Goal: Task Accomplishment & Management: Use online tool/utility

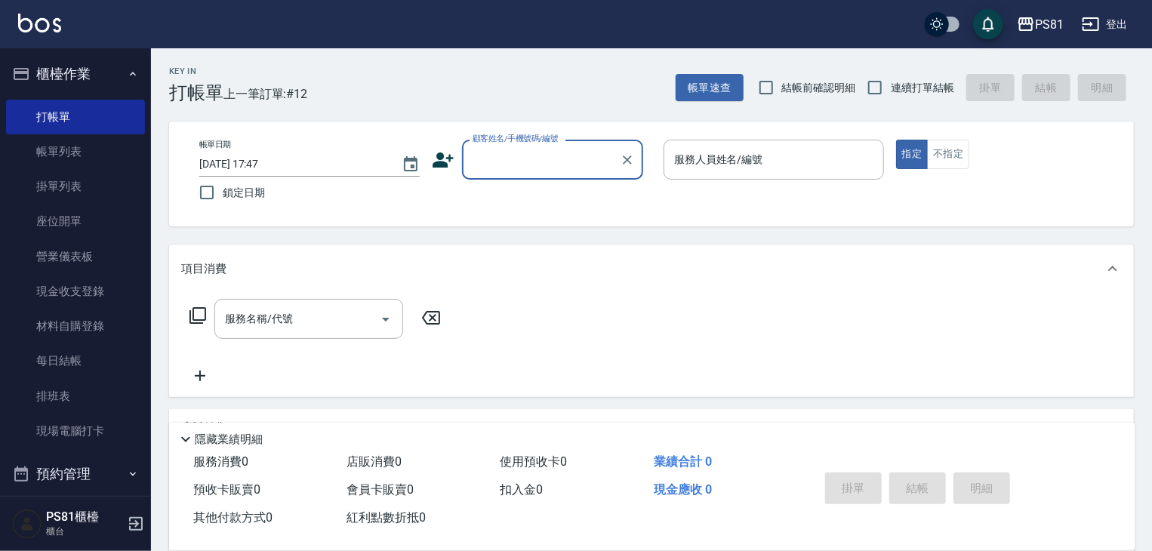
scroll to position [59, 0]
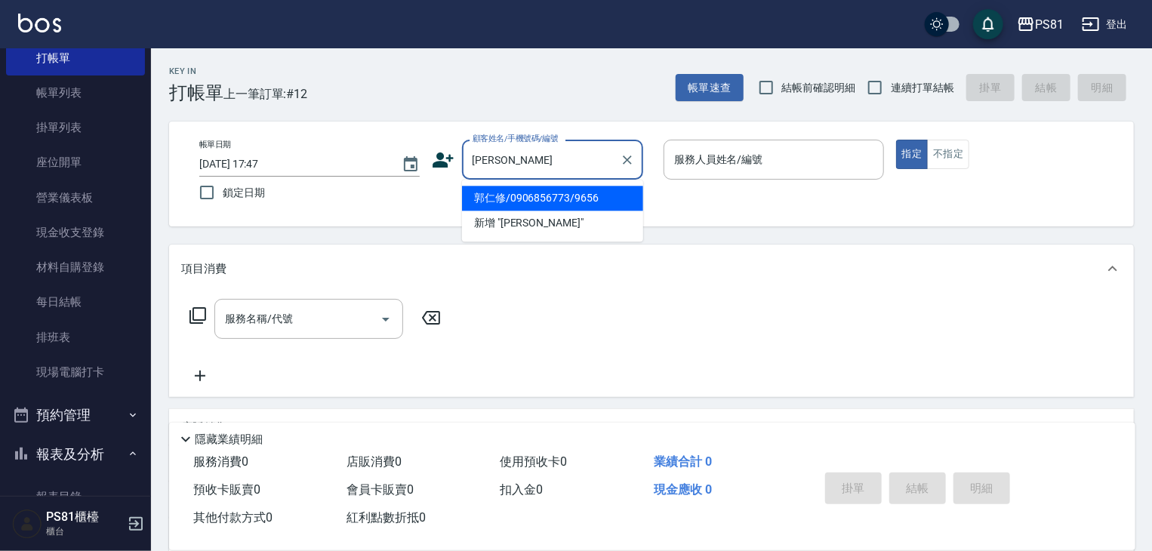
click at [592, 202] on li "郭仁修/0906856773/9656" at bounding box center [552, 198] width 181 height 25
type input "郭仁修/0906856773/9656"
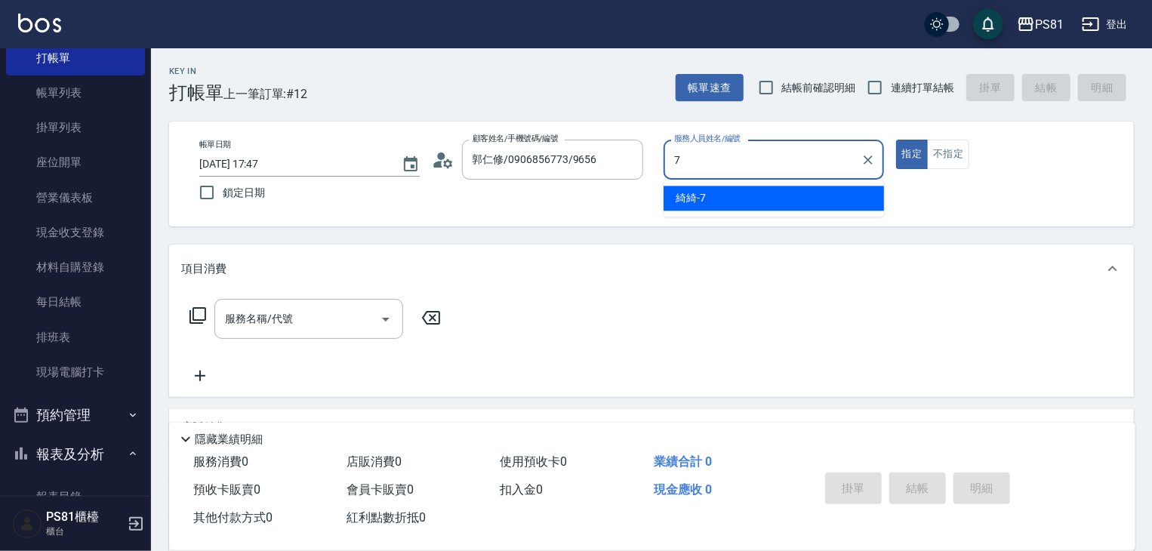
click at [688, 194] on span "綺綺 -7" at bounding box center [690, 198] width 30 height 16
type input "綺綺-7"
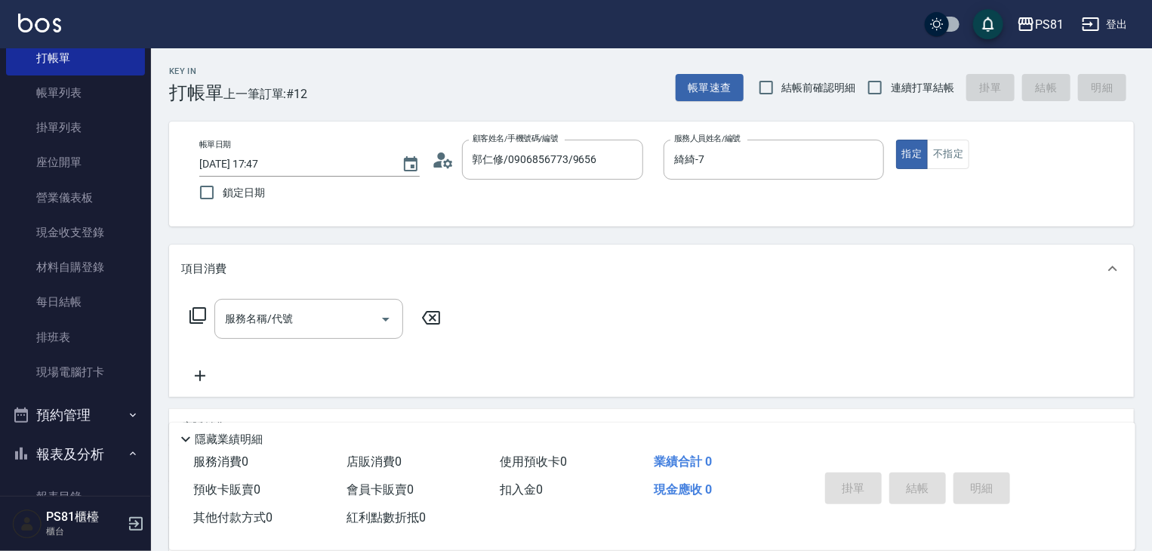
click at [311, 291] on div "項目消費" at bounding box center [651, 269] width 964 height 48
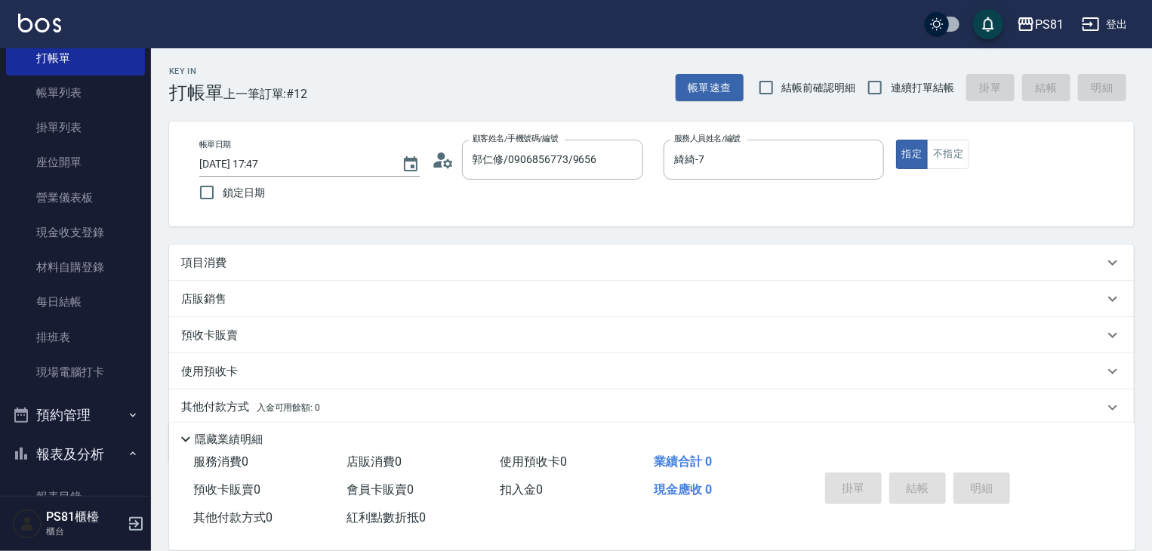
click at [292, 325] on div "項目消費 服務名稱/代號 服務名稱/代號 店販銷售 服務人員姓名/編號 服務人員姓名/編號 商品代號/名稱 商品代號/名稱 預收卡販賣 卡券名稱/代號 卡券名…" at bounding box center [651, 353] width 964 height 217
click at [297, 270] on div "項目消費" at bounding box center [642, 263] width 922 height 16
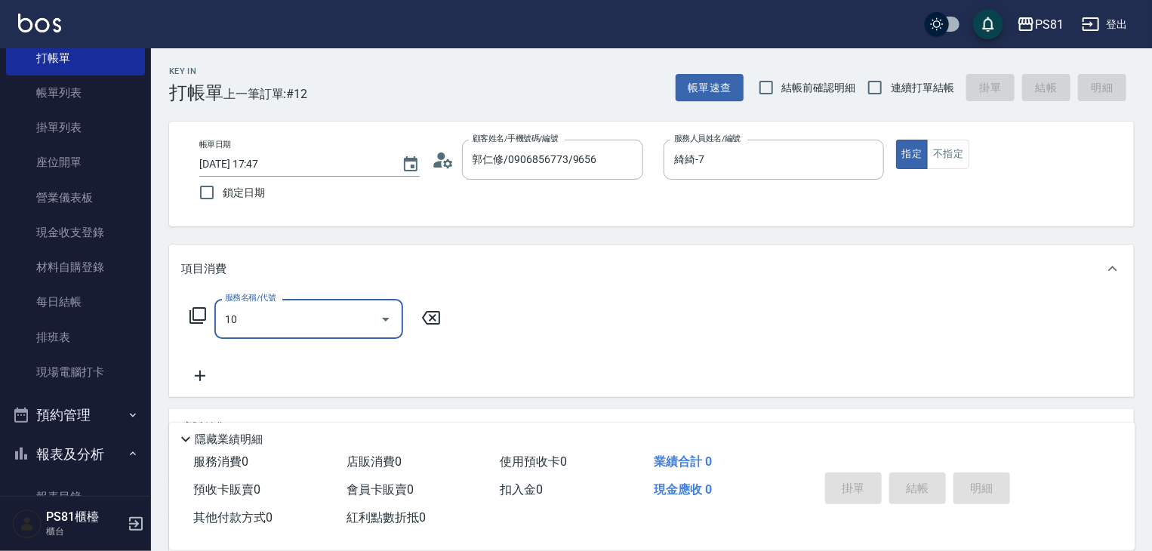
scroll to position [0, 0]
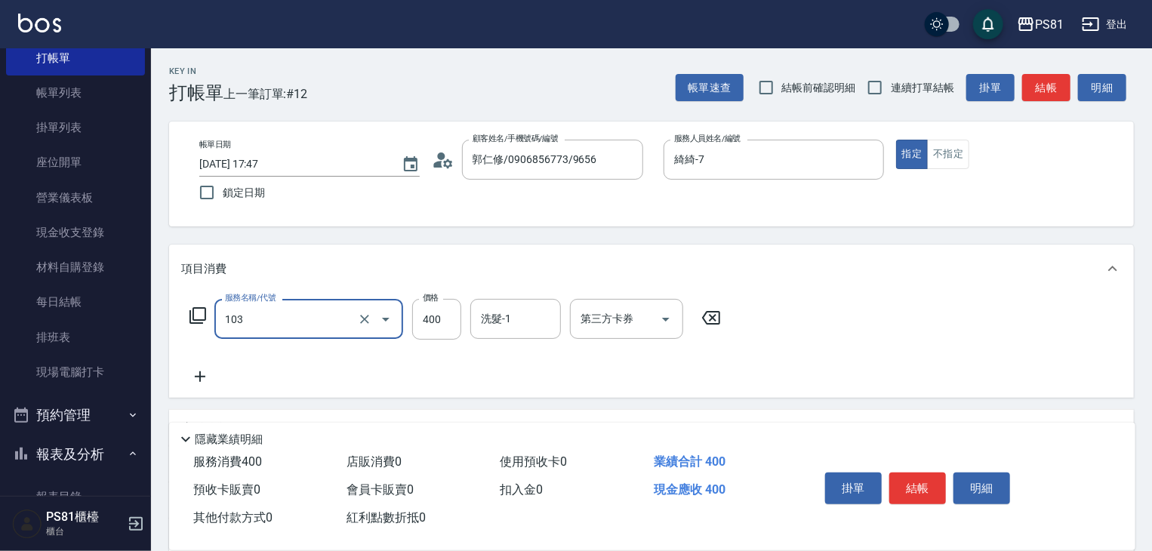
type input "C級洗剪400(103)"
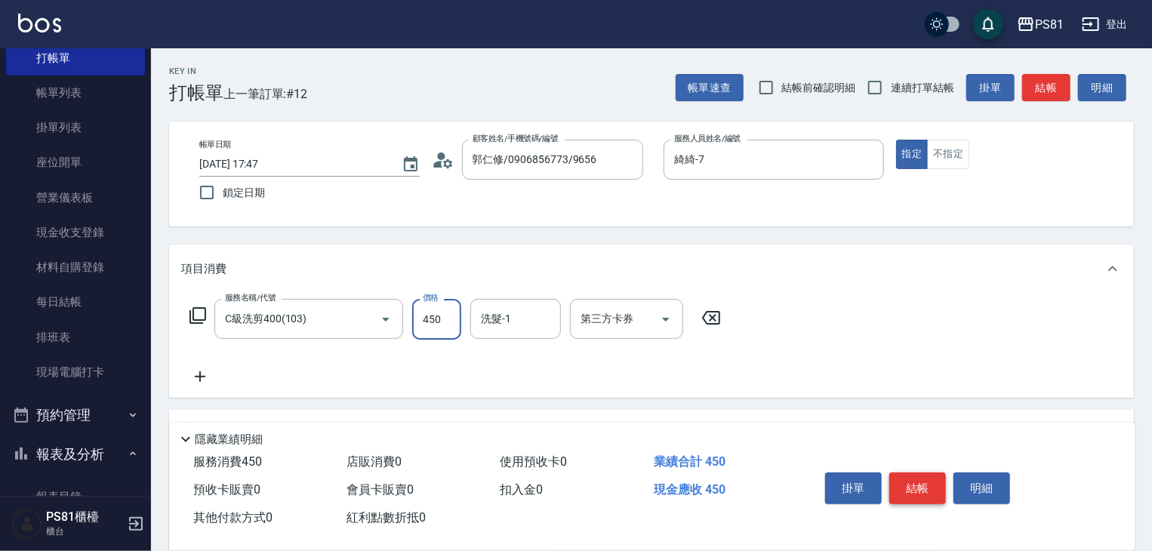
type input "450"
click at [896, 484] on button "結帳" at bounding box center [917, 488] width 57 height 32
